Goal: Communication & Community: Answer question/provide support

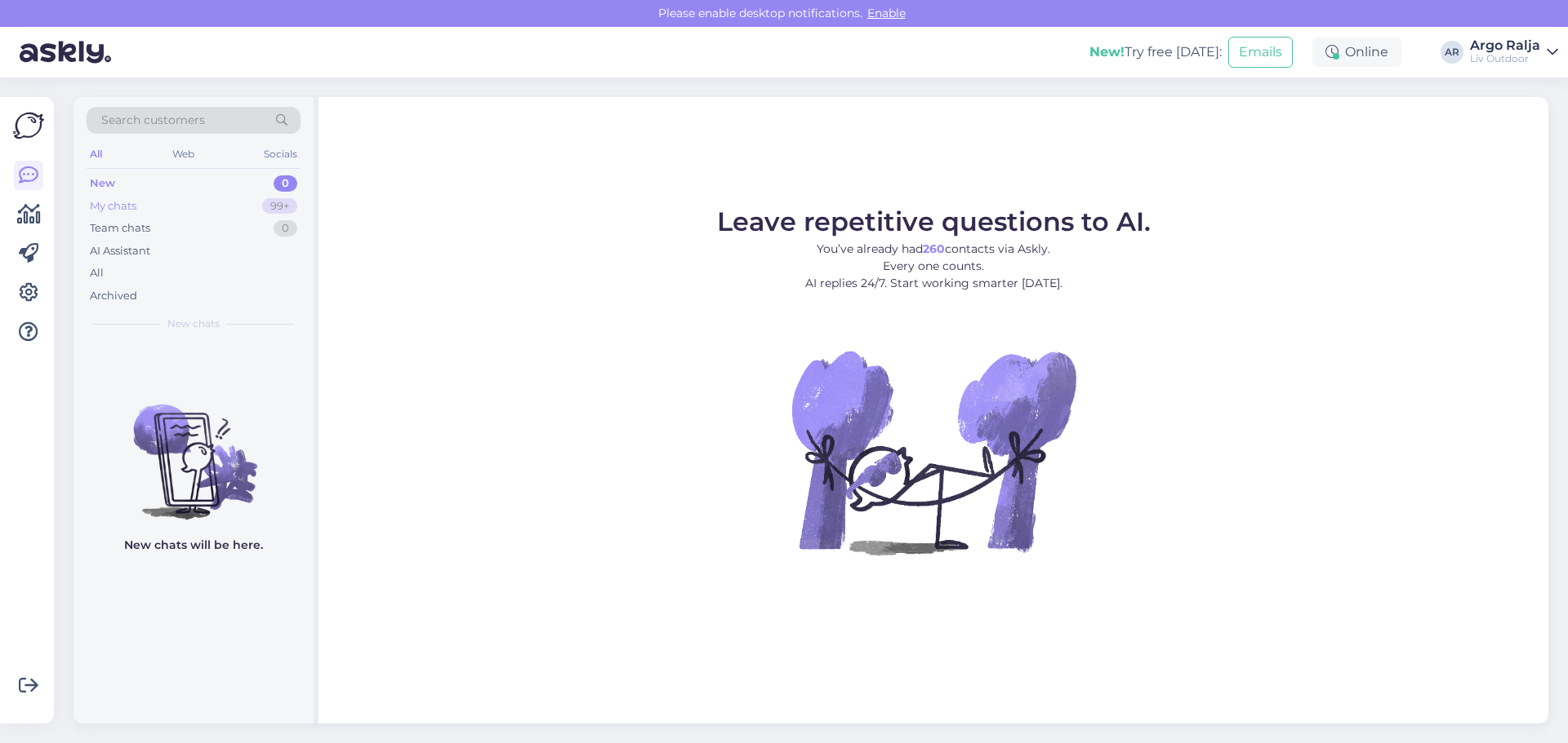
click at [139, 207] on div "My chats 99+" at bounding box center [193, 206] width 214 height 23
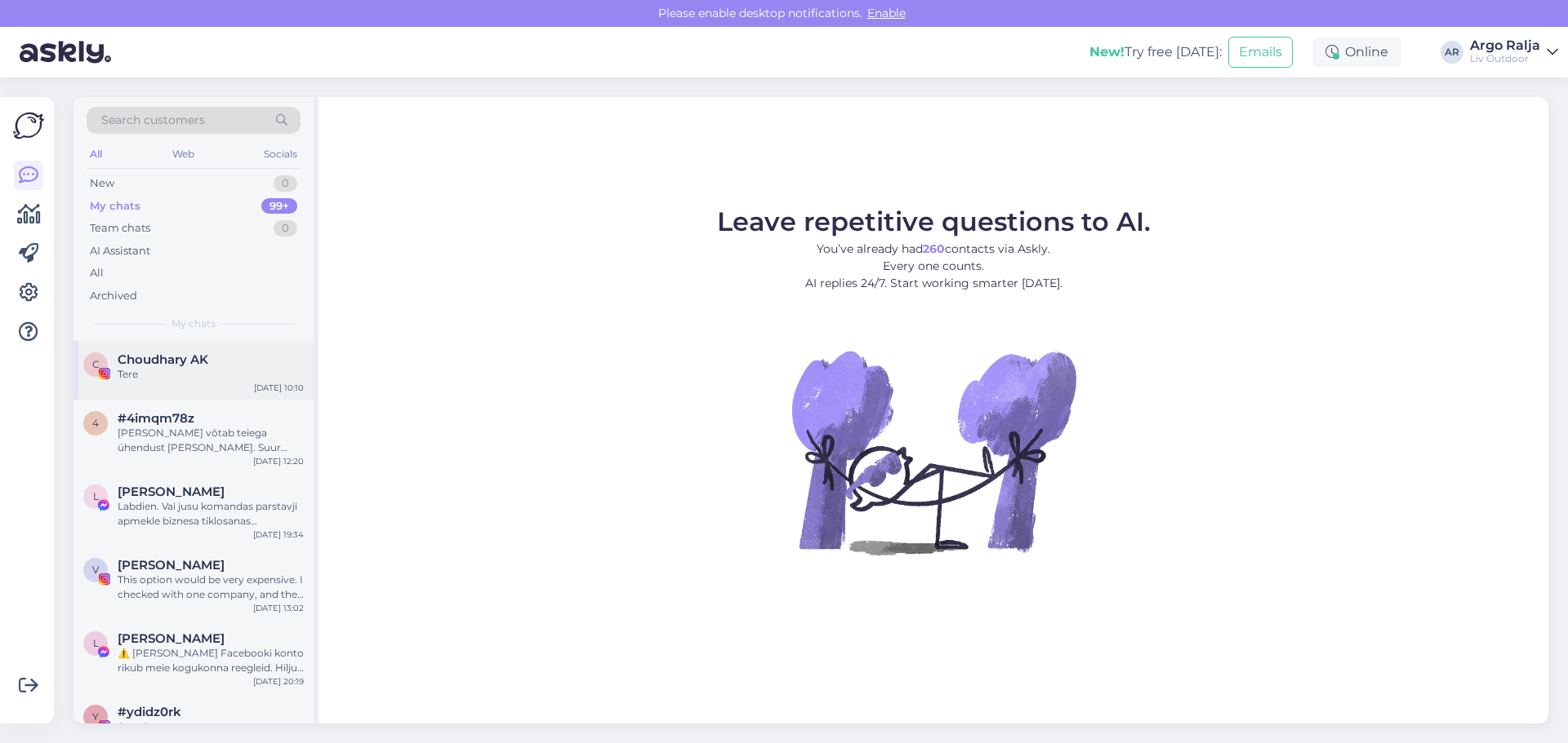
click at [172, 369] on div "Tere" at bounding box center [210, 375] width 186 height 15
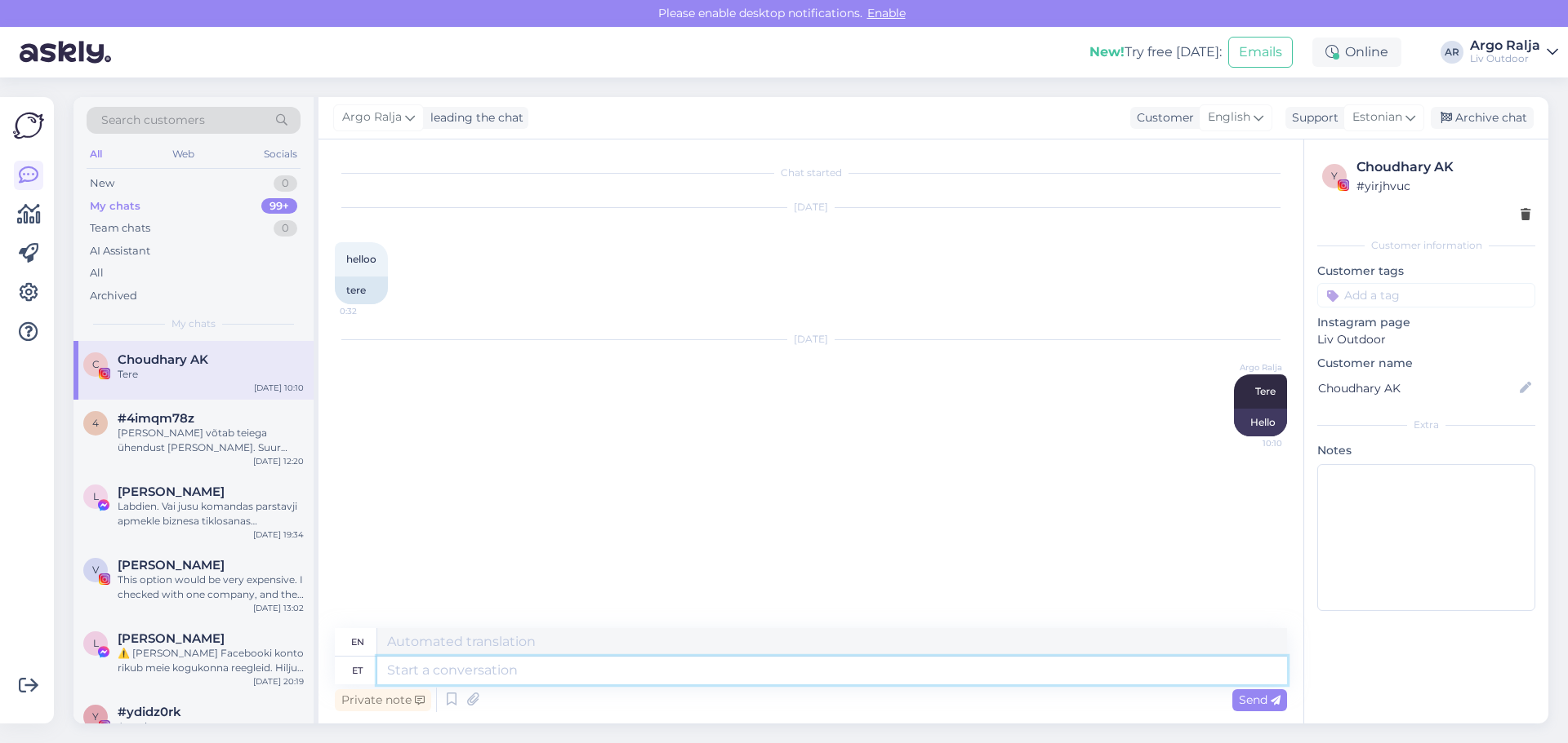
click at [544, 674] on textarea at bounding box center [832, 670] width 909 height 28
type textarea "Tä"
type textarea "T"
type textarea "Tänan"
type textarea "Thank you"
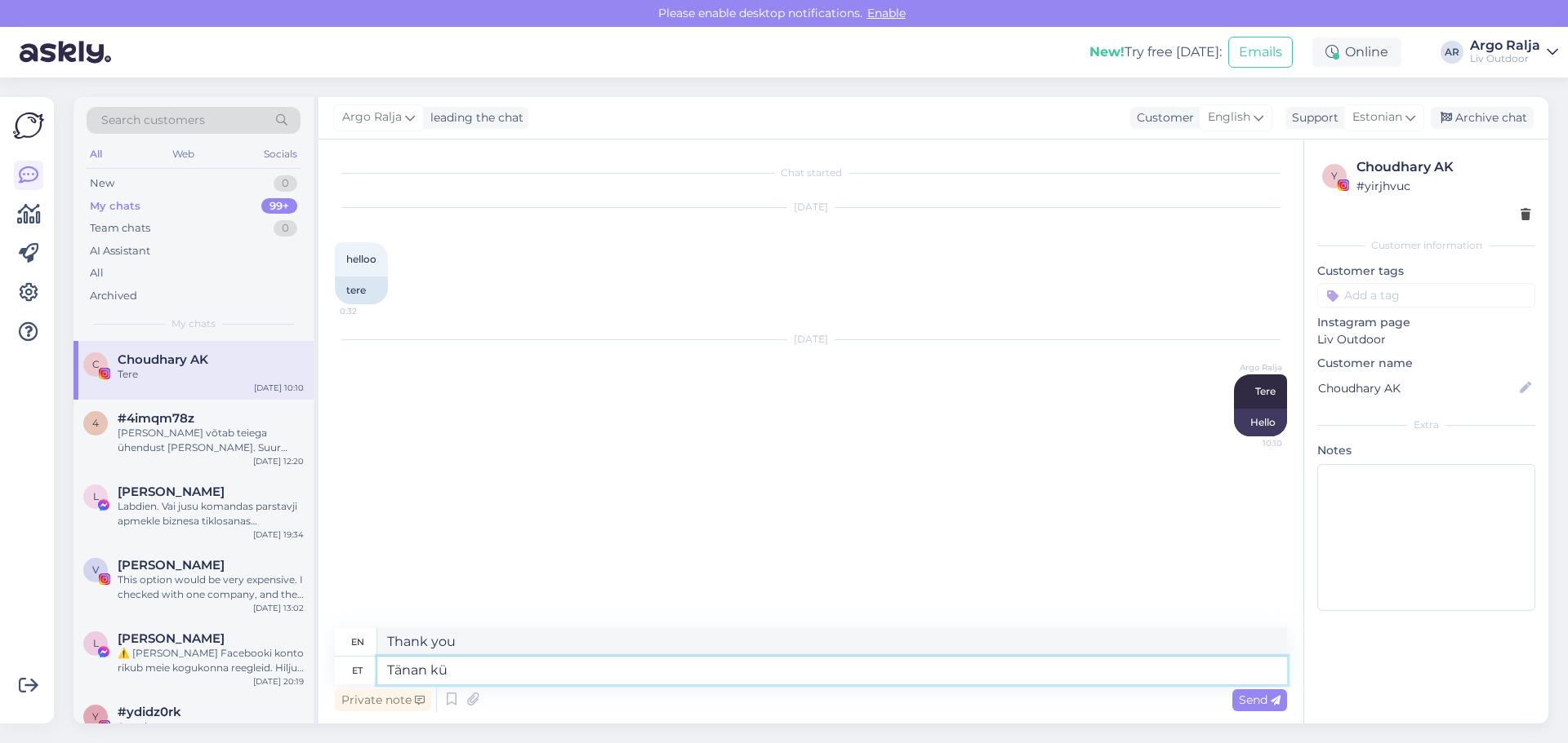
type textarea "Tänan küs"
type textarea "Thank you."
type textarea "Tänan küsimast"
type textarea "Thank you for asking."
type textarea "Tänan küsimast!"
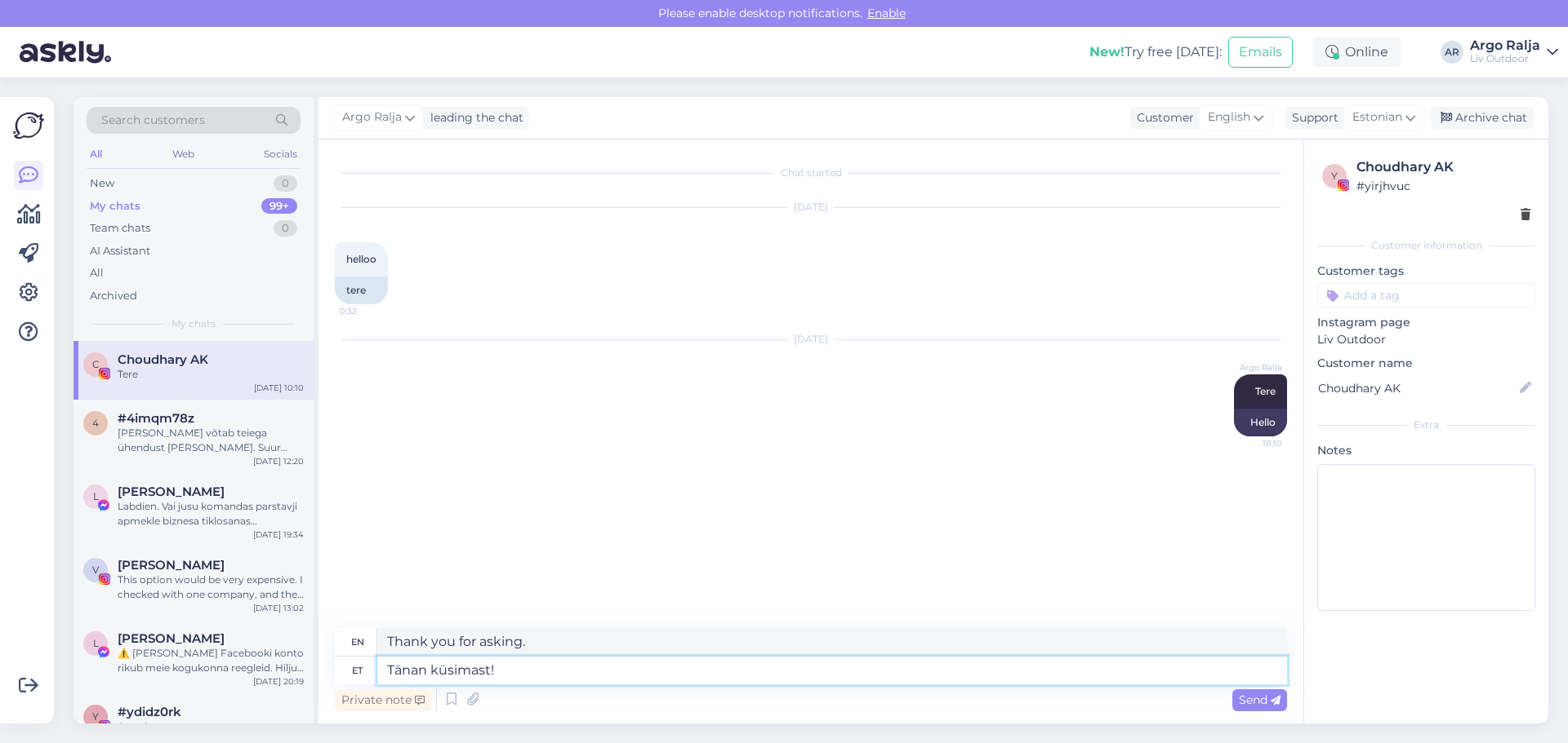
type textarea "Thanks for asking!"
type textarea "Tänan küsimast!:)"
type textarea "Thanks for asking! :)"
type textarea "Tänan küsimast!:) L"
type textarea "Thanks for asking!:) L"
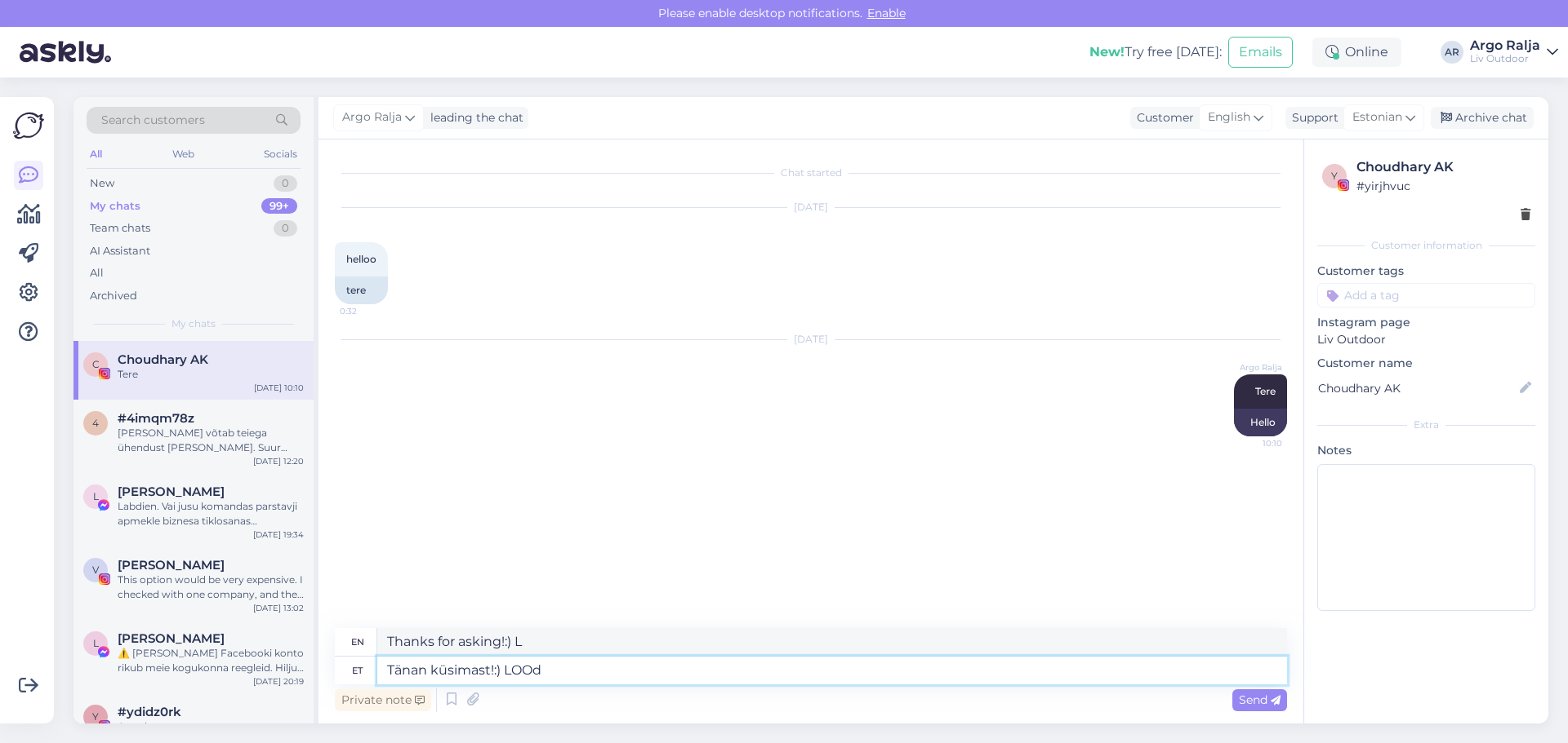
type textarea "Tänan küsimast!:) LOOda"
type textarea "Thanks for asking!:) STORIES"
type textarea "Tänan küsimast!:) LOOdan, e"
type textarea "Thanks for asking!:) I hope so."
type textarea "Tänan küsimast!:) LOOdan, et ka s"
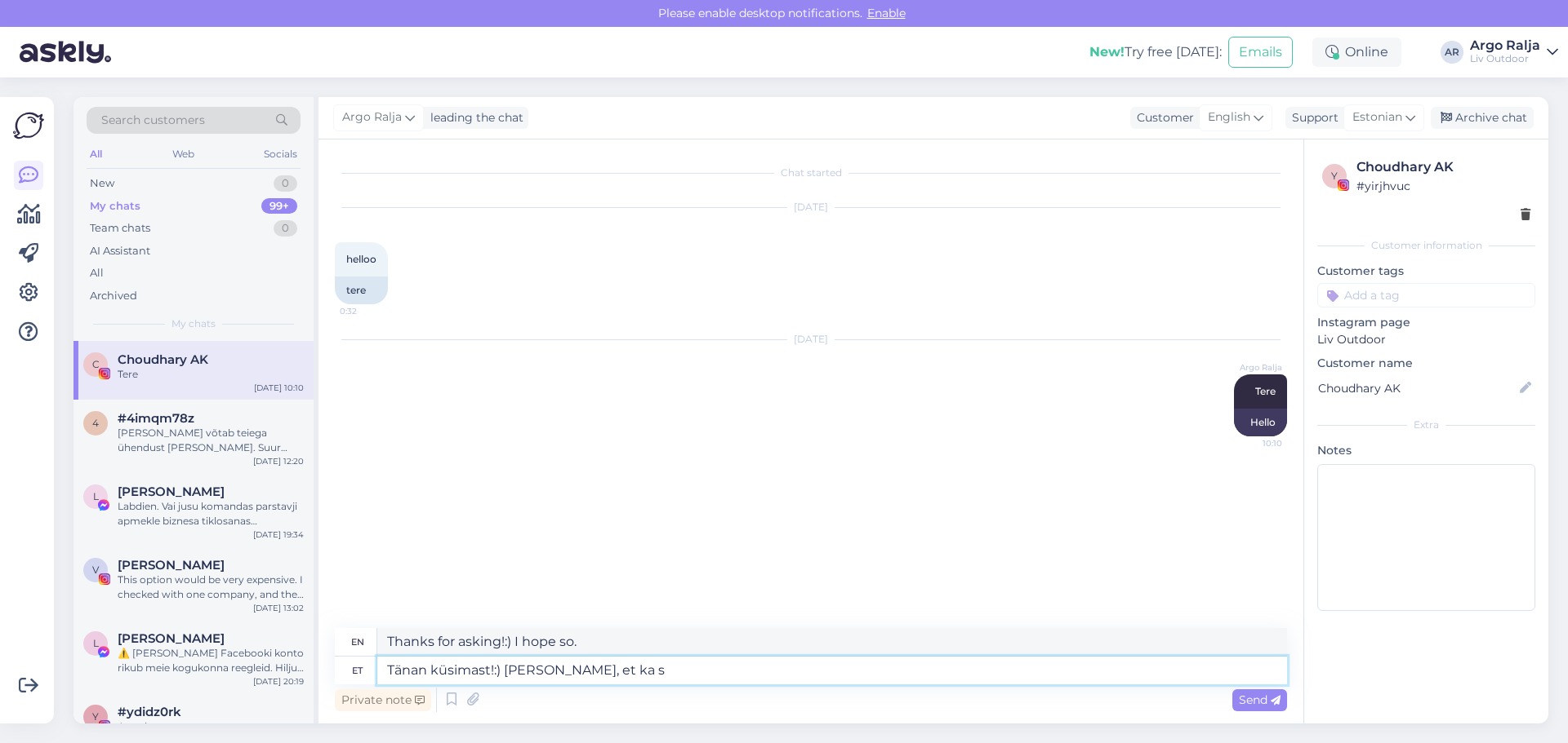
type textarea "Thanks for asking!:) I hope so too"
type textarea "Tänan küsimast!:) LOOdan, et ka su"
type textarea "Thanks for asking!:) I hope you do too"
type textarea "Tänan küsimast!:) LOOdan, et ka"
type textarea "Thanks for asking!:) I hope so too"
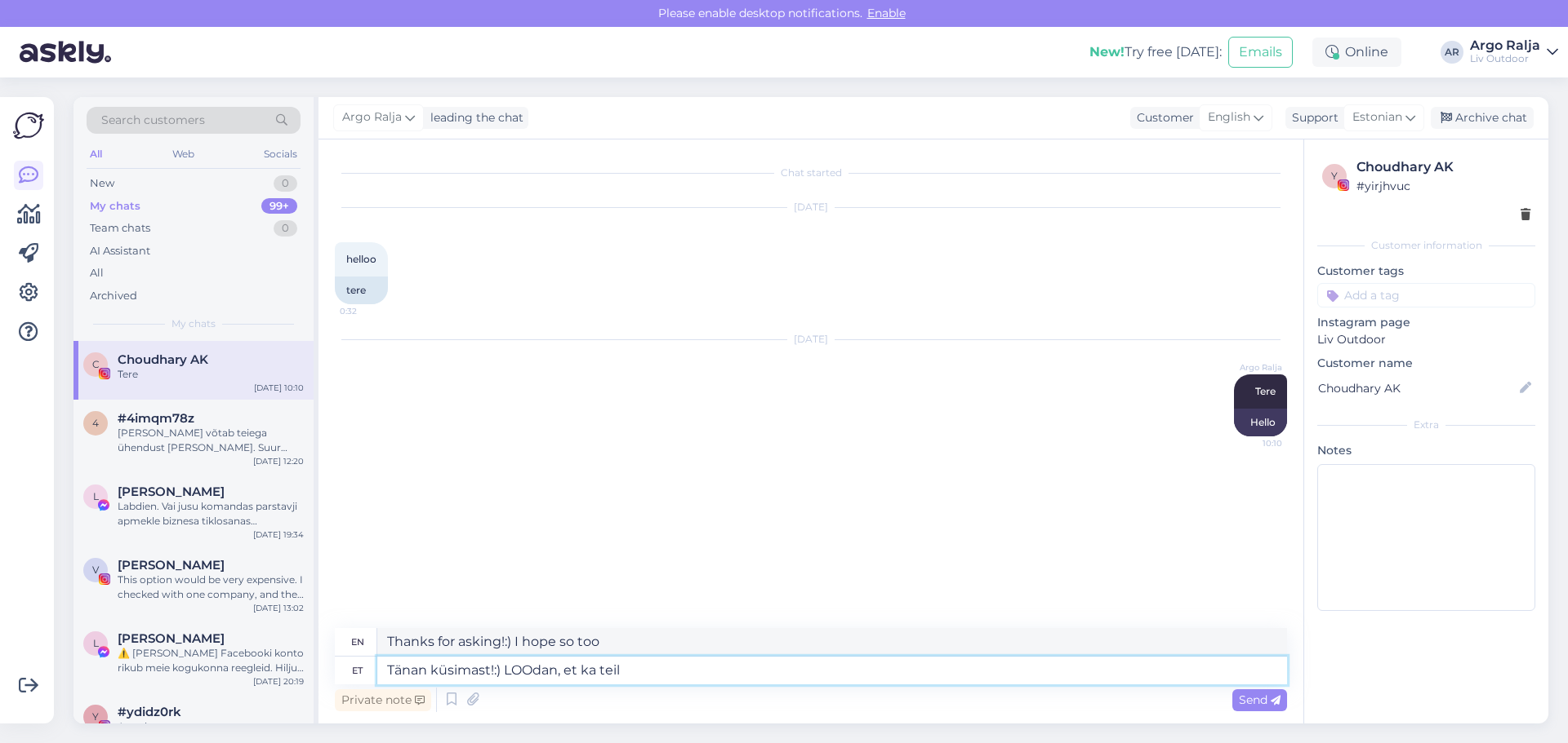
type textarea "Tänan küsimast!:) LOOdan, et ka teil"
type textarea "Thanks for asking!:) I hope you do too"
type textarea "Tänan küsimast!:) LOOdan, et ka teil on"
type textarea "Thanks for asking!:) I hope you have too"
type textarea "Tänan küsimast!:) LOOdan, et ka teil on kõik häst"
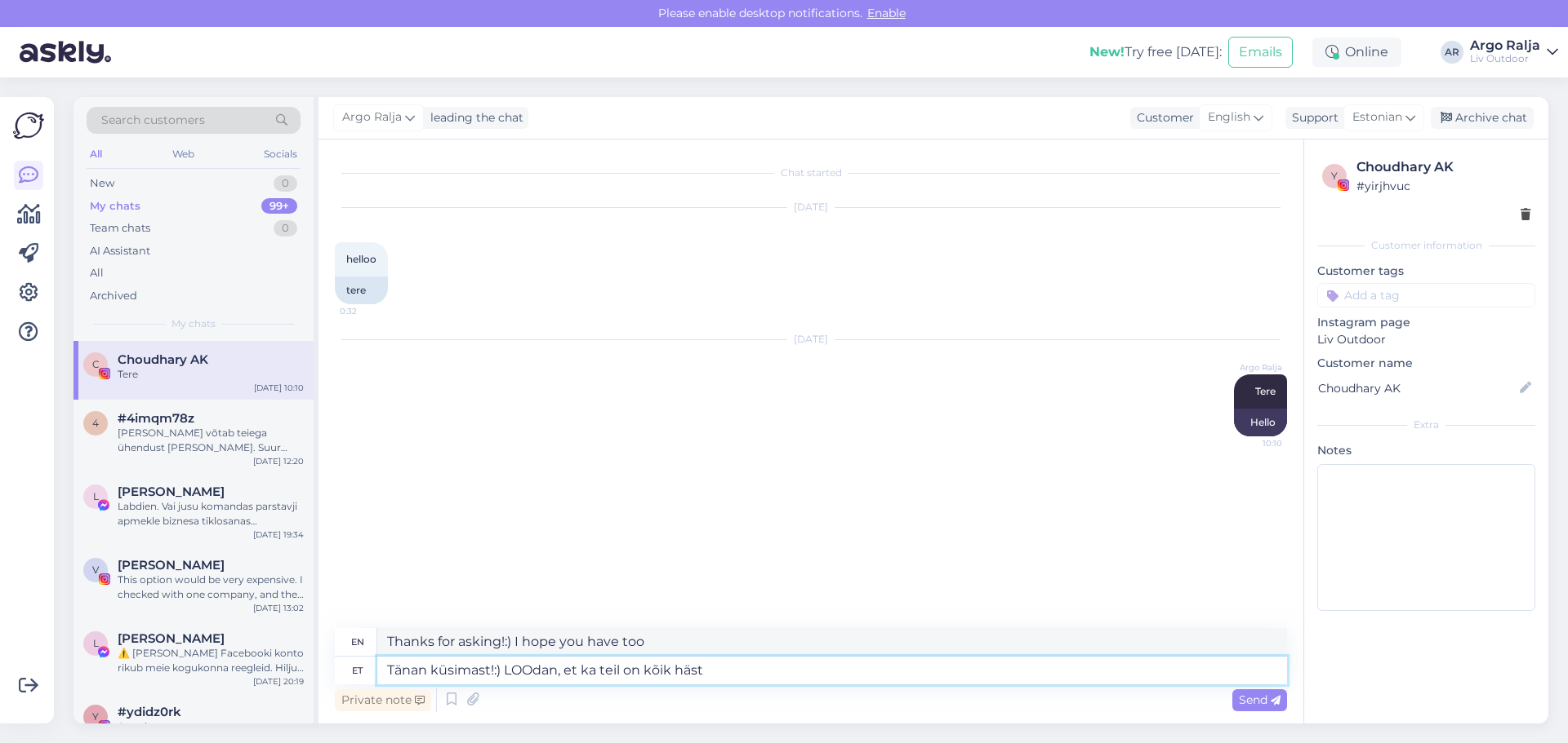
type textarea "Thanks for asking!:) I hope you have everything too"
type textarea "Tänan küsimast!:) LOOdan, et ka teil on kõik hästi"
type textarea "Thanks for asking!:) I hope you are well too"
drag, startPoint x: 694, startPoint y: 649, endPoint x: 375, endPoint y: 664, distance: 319.4
click at [375, 664] on div "en Thanks for asking!:) I hope you are well too et Tänan küsimast!:) LOOdan, et…" at bounding box center [810, 656] width 952 height 56
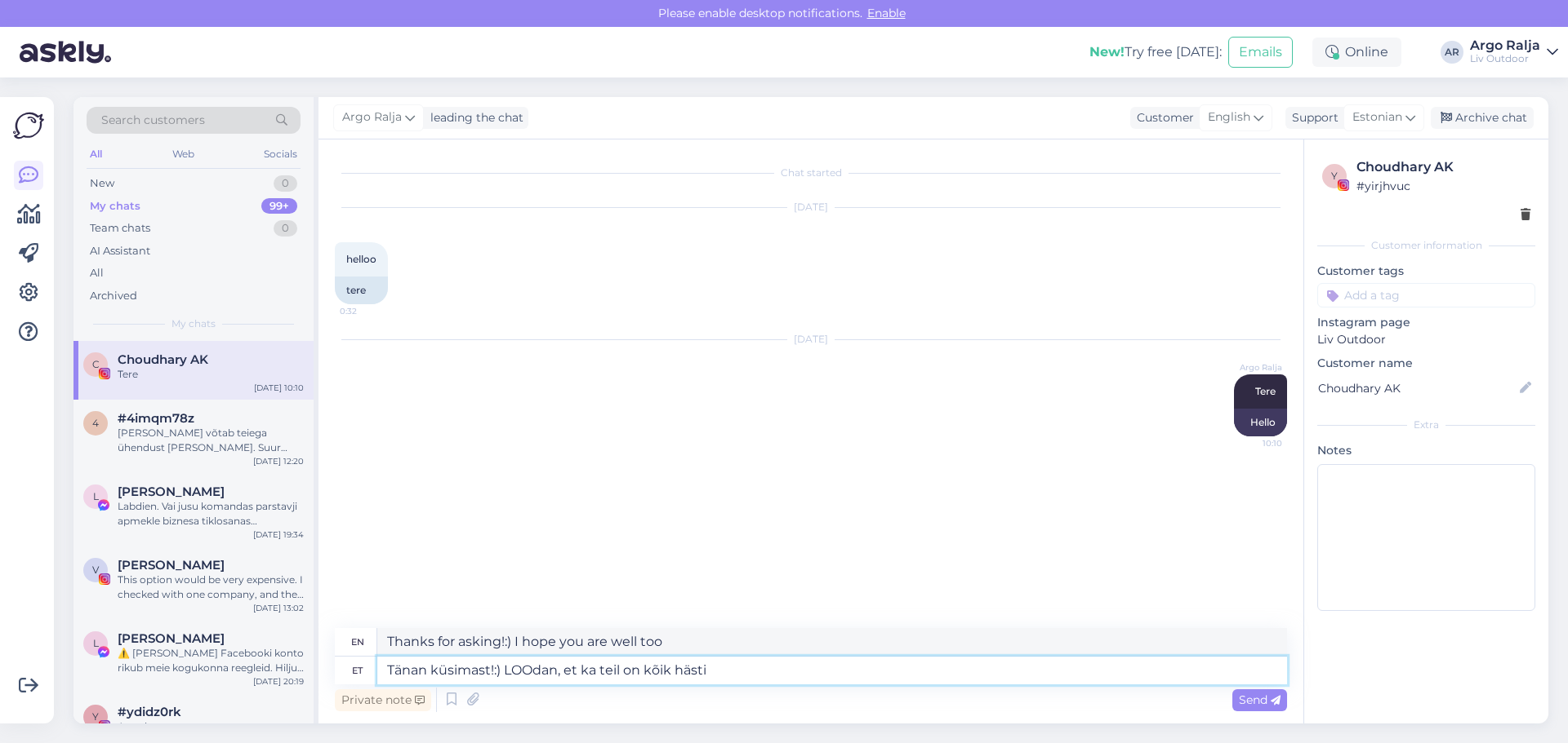
drag, startPoint x: 758, startPoint y: 667, endPoint x: 360, endPoint y: 688, distance: 398.6
click at [360, 688] on div "en Thanks for asking!:) I hope you are well too et Tänan küsimast!:) LOOdan, et…" at bounding box center [810, 672] width 952 height 87
type textarea "Vabandan"
type textarea "I'm sorry."
type textarea "Vabandan ebameeldivuste"
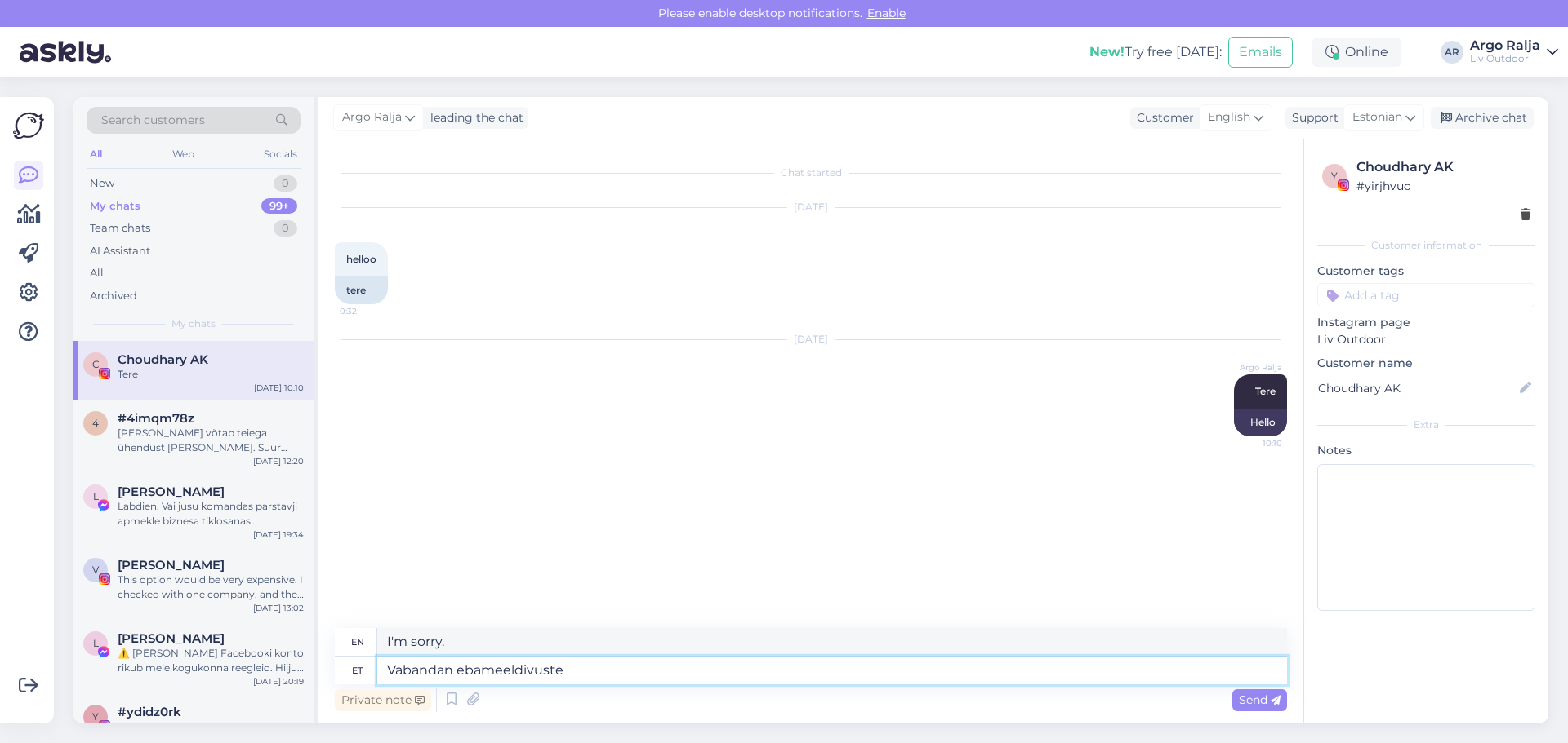
type textarea "I apologize for the inconvenience."
type textarea "Vabandan ebameeldivuste pärast, s"
type textarea "I apologize for the inconvenience,"
type textarea "Vabandan ebameeldivuste pärast, see a"
type textarea "I apologize for the inconvenience, this"
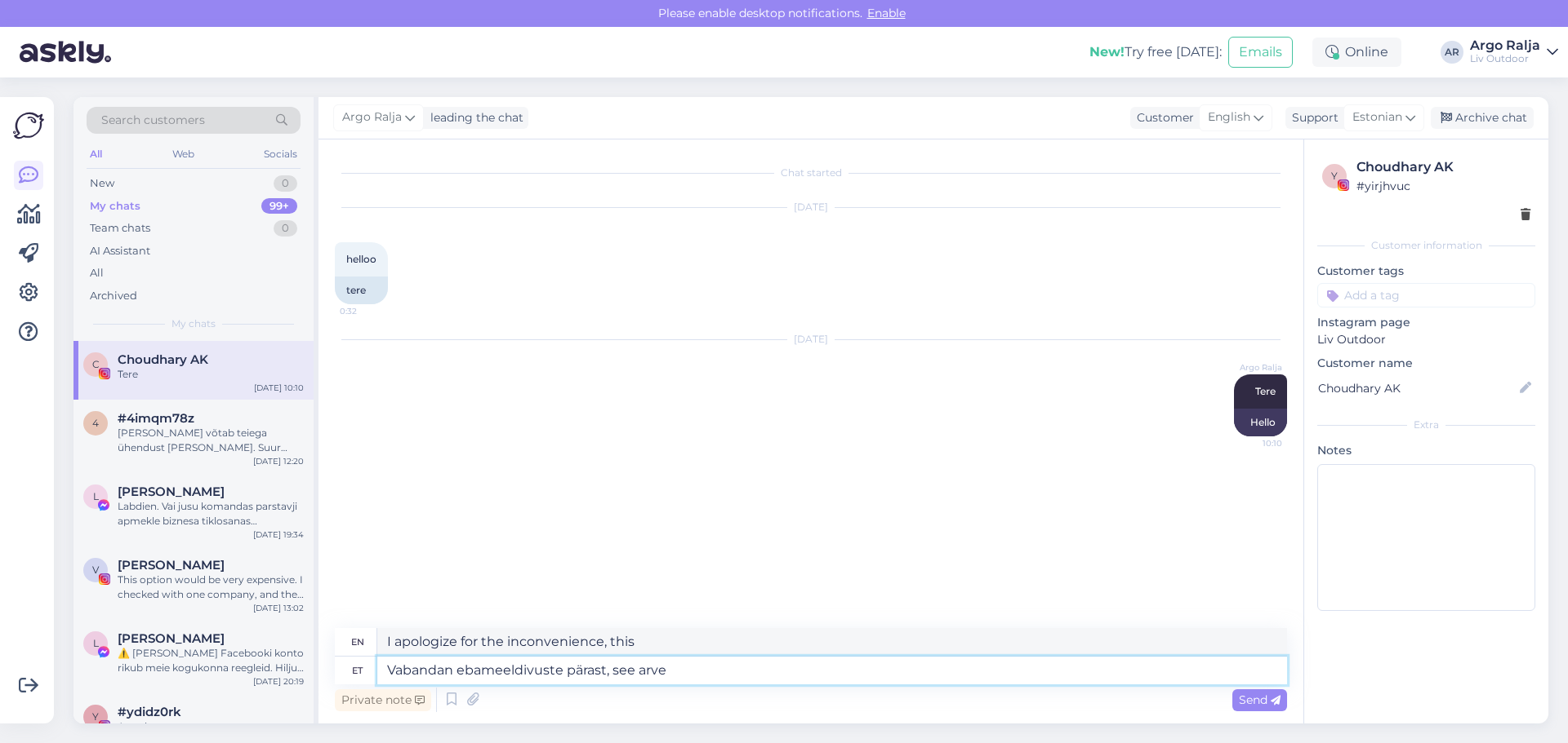
type textarea "Vabandan ebameeldivuste pärast, see arve"
type textarea "I apologize for the inconvenience, this bill"
type textarea "Vabandan ebameeldivuste pärast, see arve oli"
type textarea "I apologize for the inconvenience, this bill was"
type textarea "Vabandan ebameeldivuste pärast, see arve oli mul"
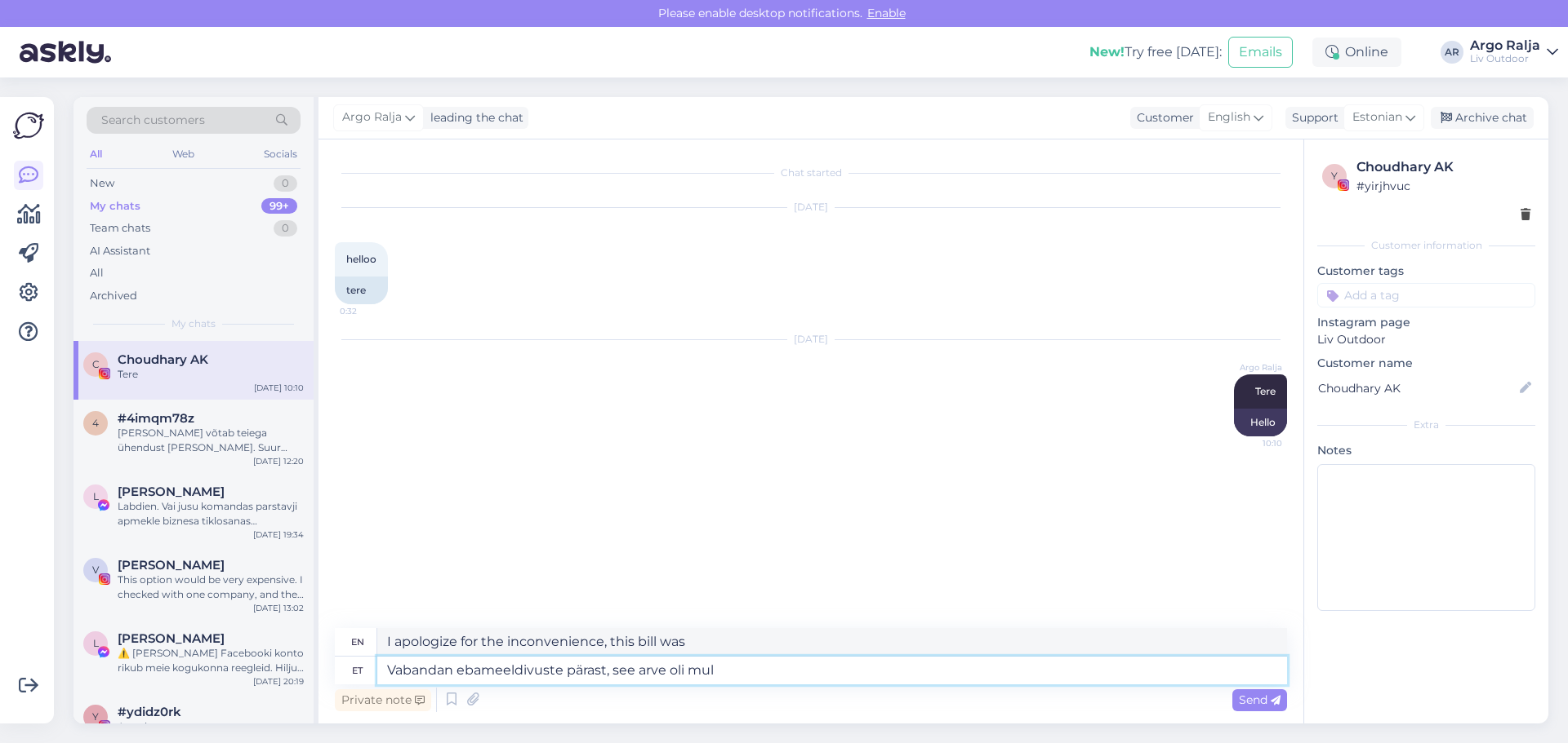
type textarea "I apologize for the inconvenience, I had that bill."
type textarea "Vabandan ebameeldivuste pärast, see arve oli mul kaduma l"
type textarea "I apologize for the inconvenience, I had lost that invoice."
type textarea "Vabandan ebameeldivuste pärast, see arve oli mul kaduma läinud,"
type textarea "I apologize for the inconvenience, I had lost that invoice,"
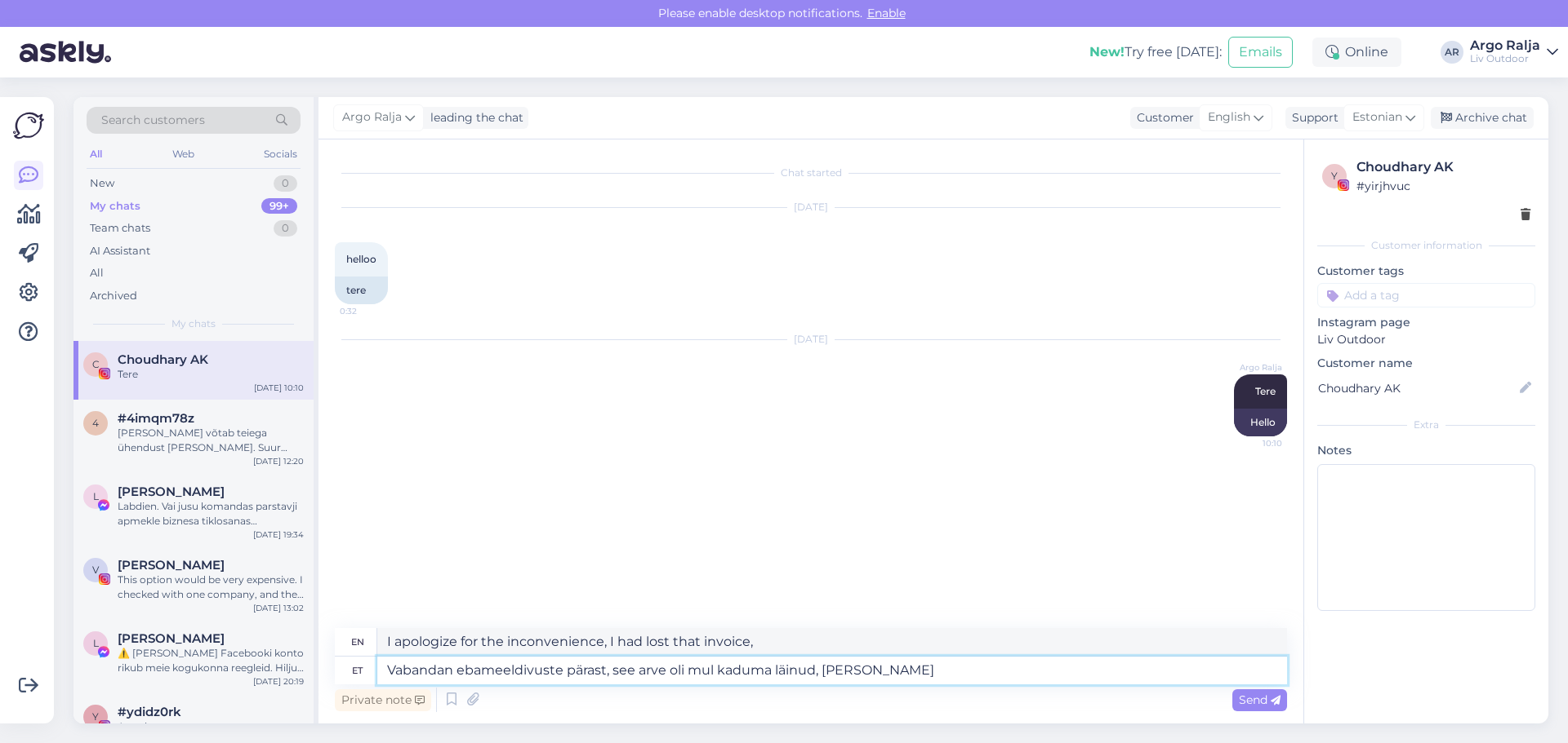
type textarea "Vabandan ebameeldivuste pärast, see arve oli mul kaduma läinud, maksin"
type textarea "I apologize for the inconvenience, I had lost this bill, I paid"
type textarea "Vabandan ebameeldivuste pärast, see arve oli mul kaduma läinud, maksin kohesel"
type textarea "I apologize for the inconvenience, I had lost that bill, I paid it immediately."
type textarea "Vabandan ebameeldivuste pärast, see arve oli mul kaduma läinud, maksin koheselt"
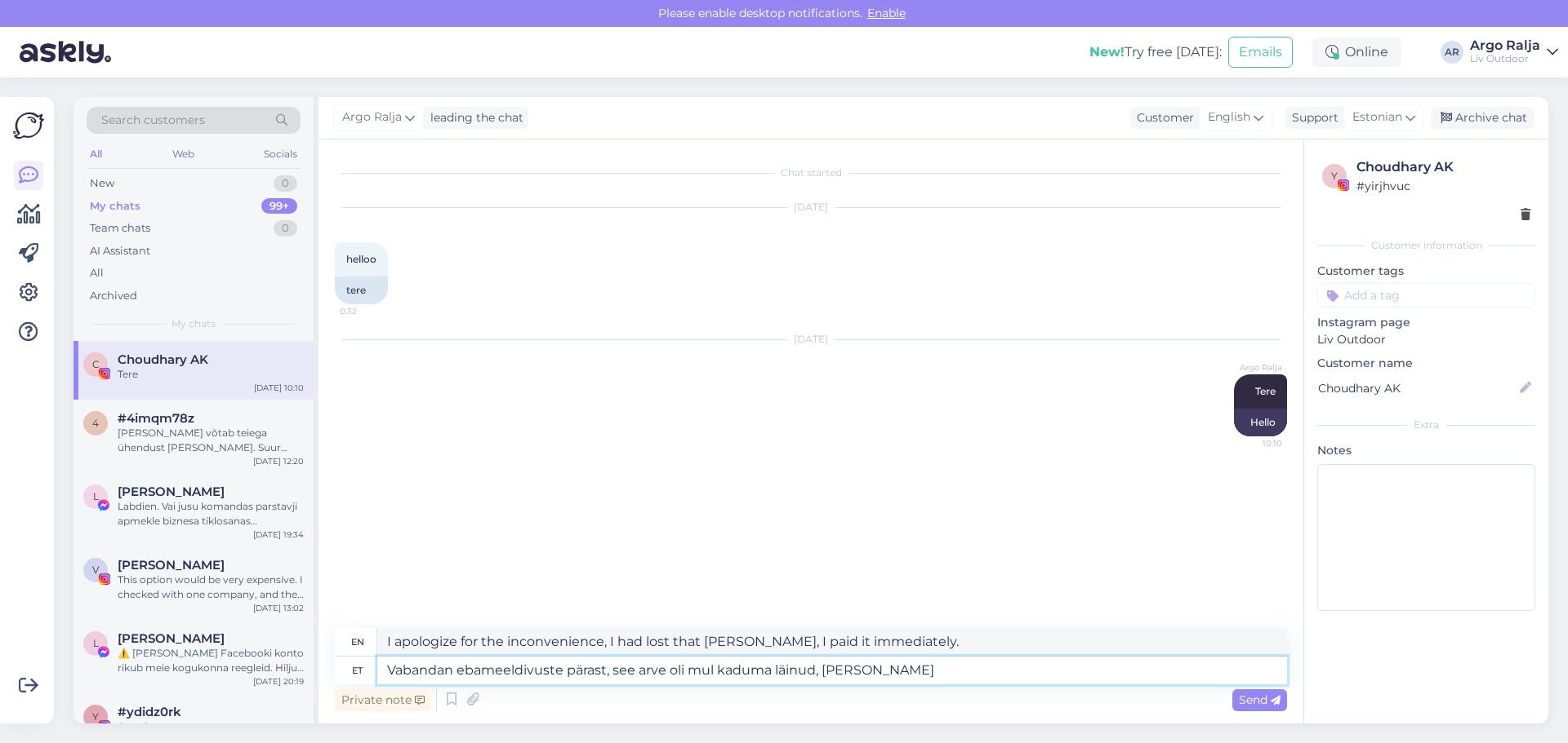
type textarea "I apologize for the inconvenience, I had lost this invoice, I paid immediately."
type textarea "Vabandan ebameeldivuste pärast, see arve oli mul kaduma läinud, maksin koheselt,"
type textarea "I apologize for the inconvenience, I had lost this invoice, I paid immediately,"
type textarea "Vabandan ebameeldivuste pärast, see arve oli mul kaduma läinud, maksin koheselt…"
type textarea "I apologize for the inconvenience, I had lost that bill, I paid it immediately,…"
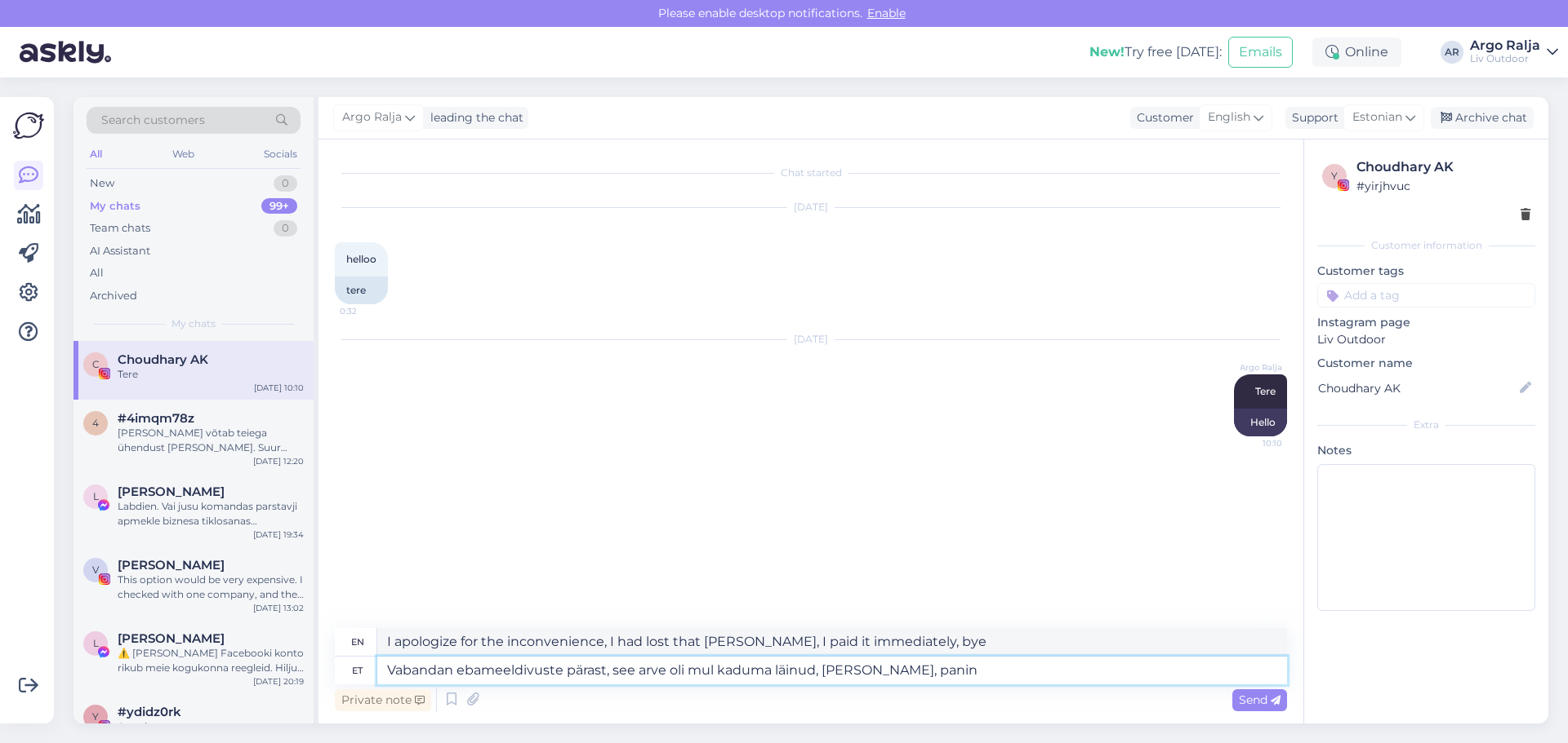
type textarea "Vabandan ebameeldivuste pärast, see arve oli mul kaduma läinud, maksin koheselt…"
type textarea "I apologize for the inconvenience, I had lost this bill, I paid immediately, I …"
type textarea "Vabandan ebameeldivuste pärast, see arve oli mul kaduma läinud, maksin koheselt…"
type textarea "I apologize for the inconvenience, I had lost this invoice, I paid immediately,…"
type textarea "Vabandan ebameeldivuste pärast, see arve oli mul kaduma läinud, maksin koheselt…"
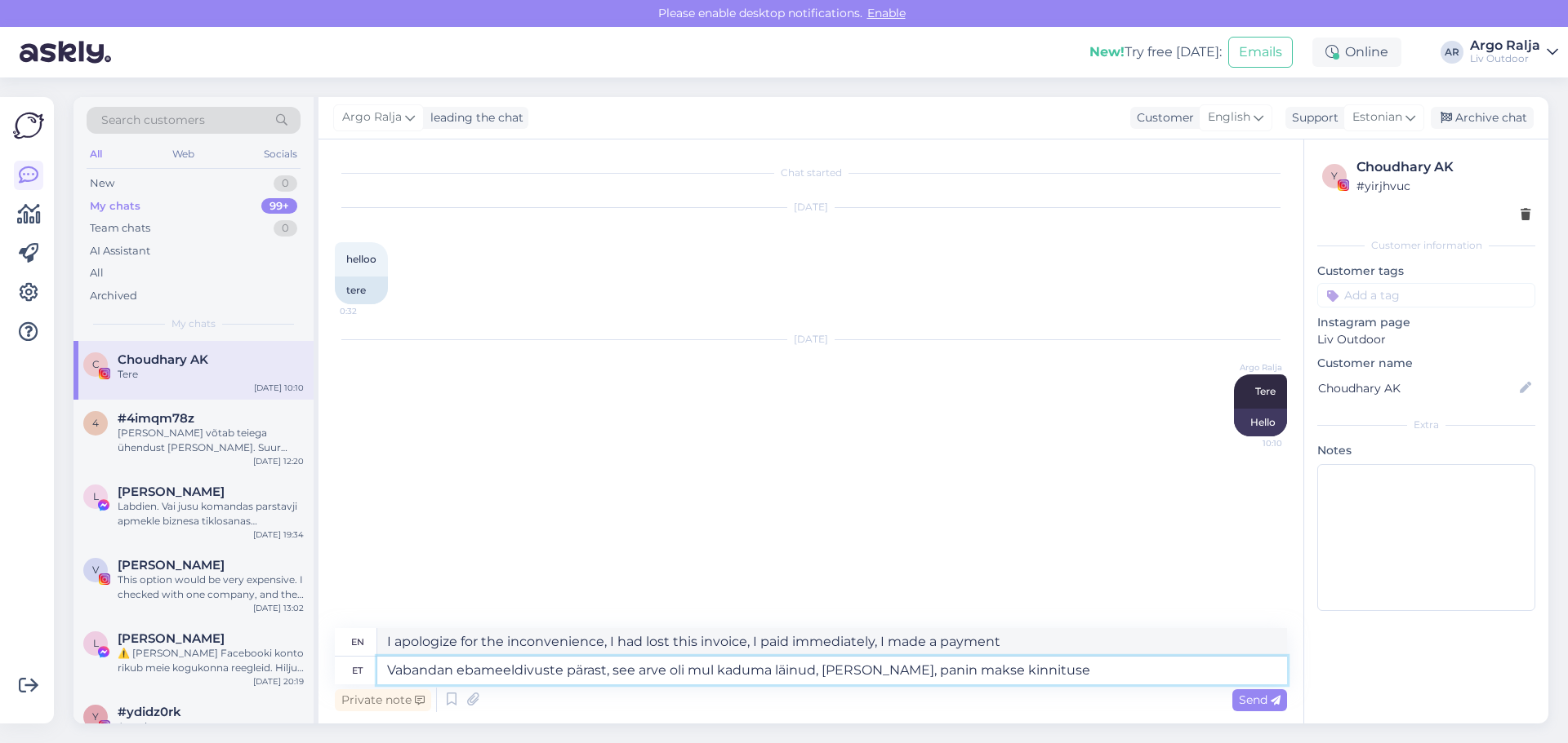
type textarea "I apologize for the inconvenience, I had lost this invoice, I paid immediately,…"
type textarea "Vabandan ebameeldivuste pärast, see arve oli mul kaduma läinud, maksin koheselt…"
type textarea "I apologize for the inconvenience, I had lost this invoice, I paid immediately,…"
type textarea "Vabandan ebameeldivuste pärast, see arve oli mul kaduma läinud, maksin koheselt…"
type textarea "I apologize for the inconvenience, I had lost this invoice, I paid immediately,…"
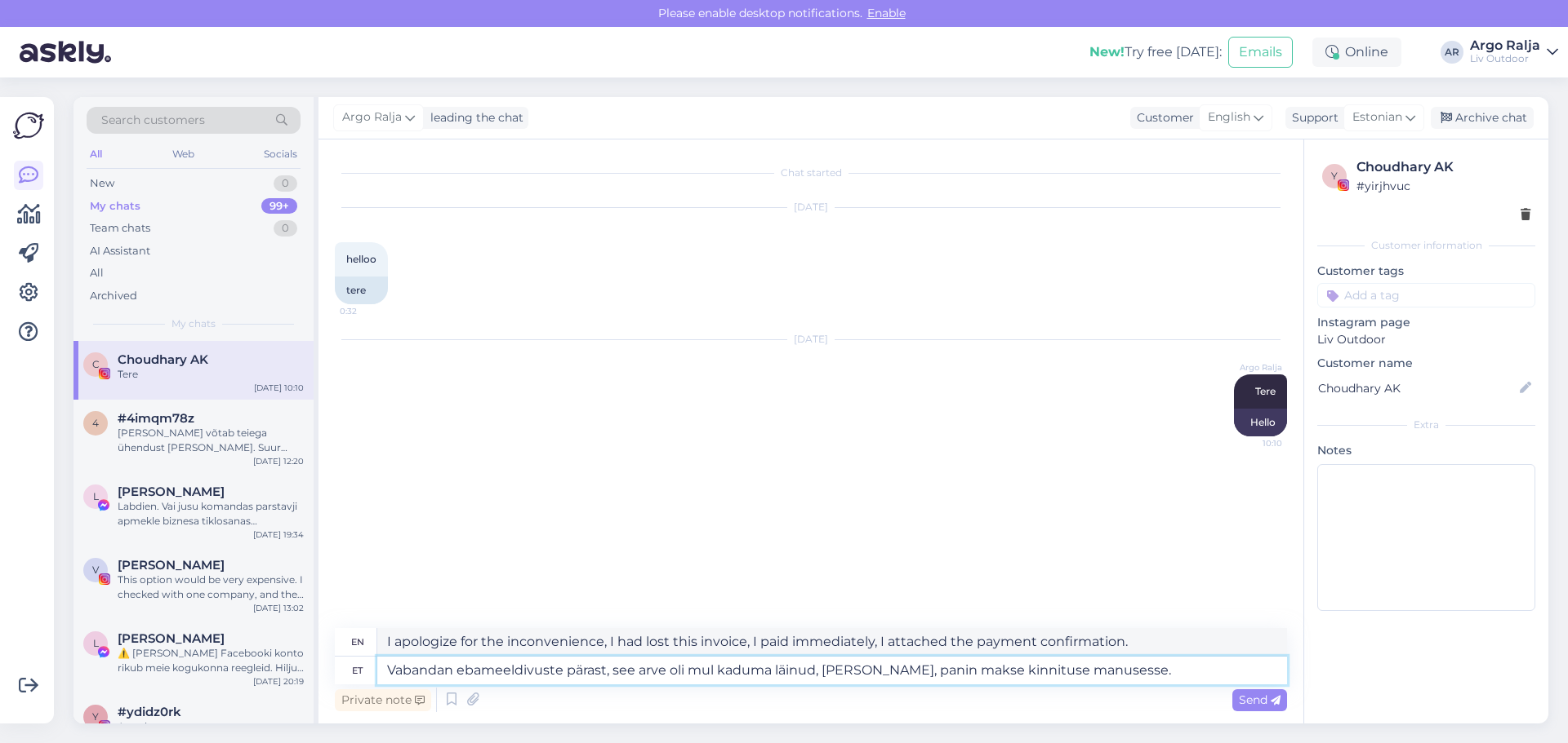
type textarea "Vabandan ebameeldivuste pärast, see arve oli mul kaduma läinud, maksin koheselt…"
drag, startPoint x: 1143, startPoint y: 643, endPoint x: 378, endPoint y: 655, distance: 765.1
click at [378, 655] on textarea "I apologize for the inconvenience, I had lost this invoice, I paid immediately,…" at bounding box center [832, 642] width 909 height 28
